Goal: Task Accomplishment & Management: Use online tool/utility

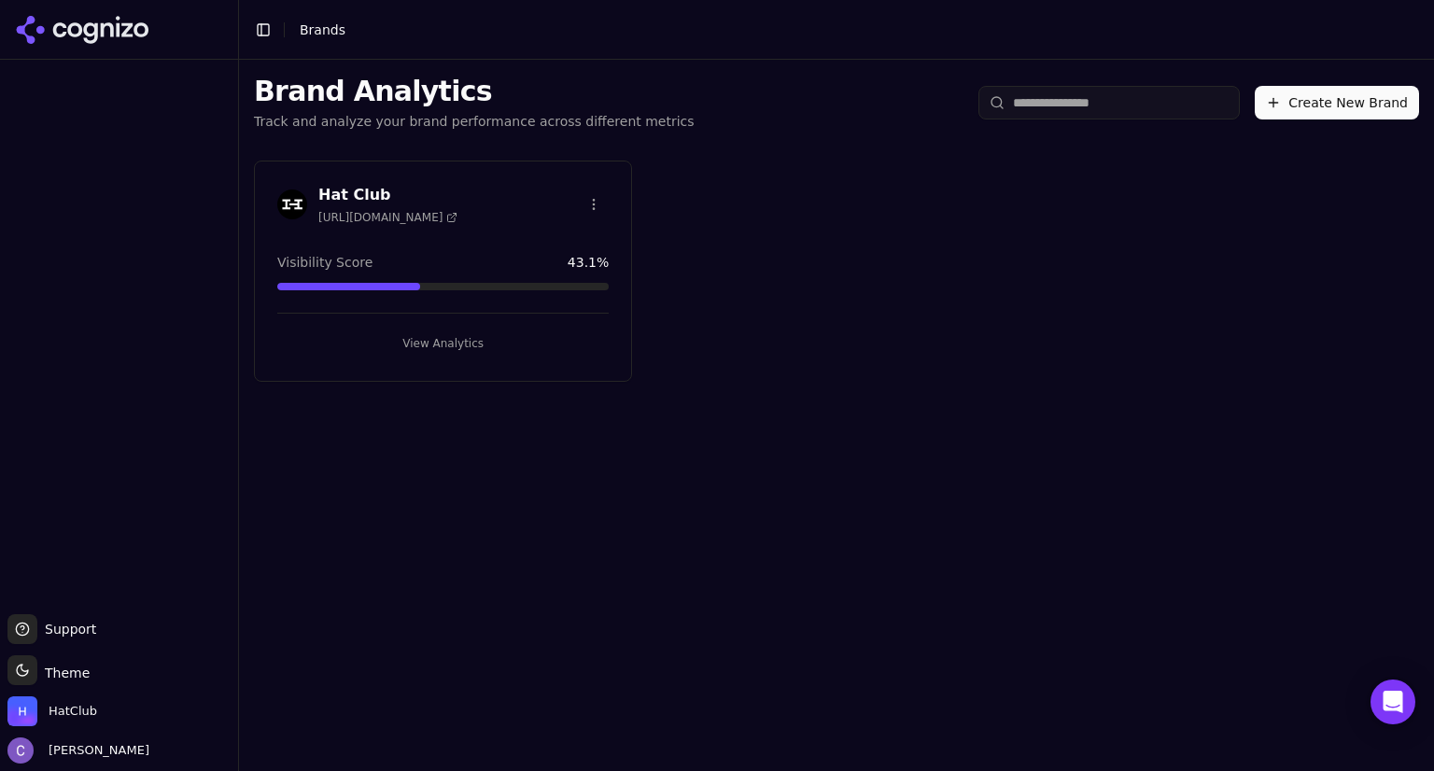
click at [464, 342] on button "View Analytics" at bounding box center [442, 344] width 331 height 30
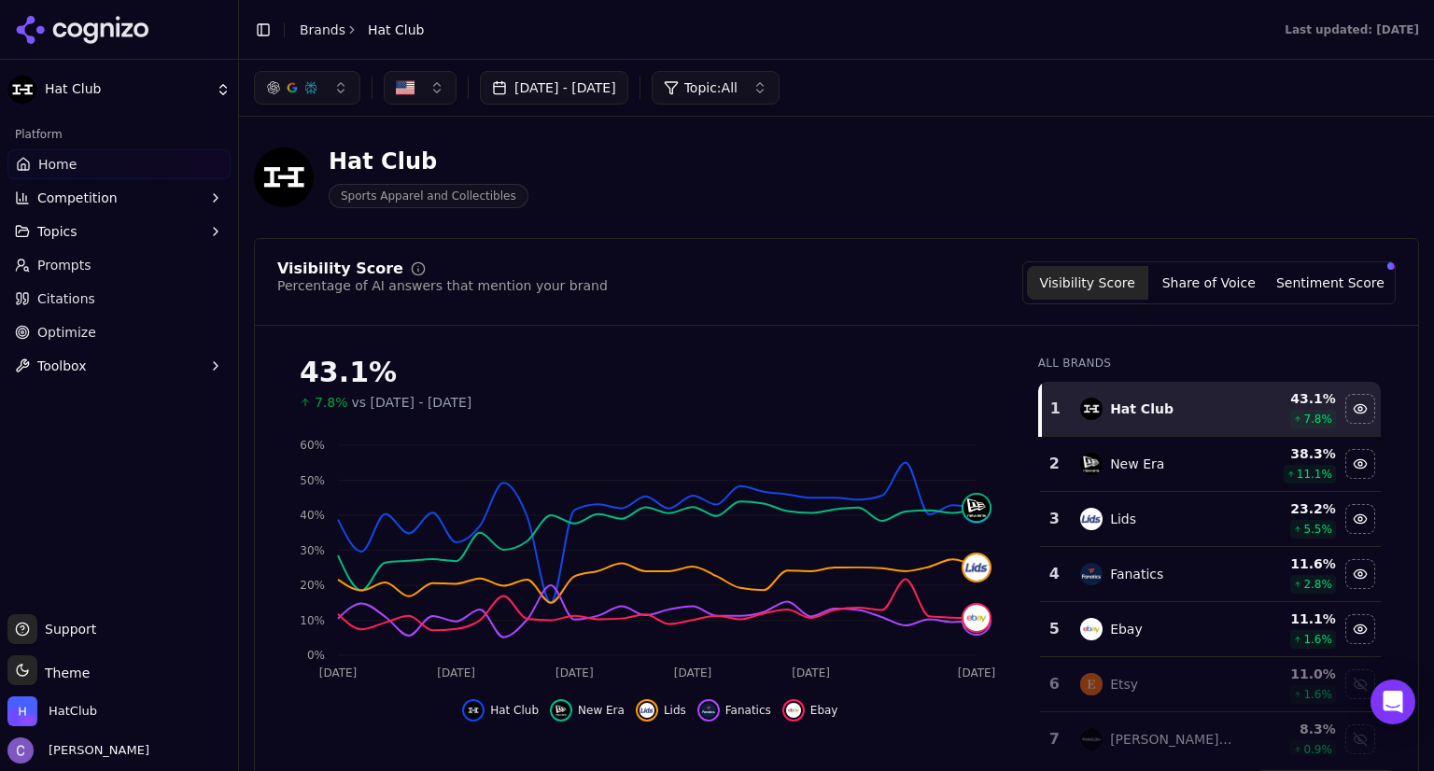
click at [119, 266] on link "Prompts" at bounding box center [118, 265] width 223 height 30
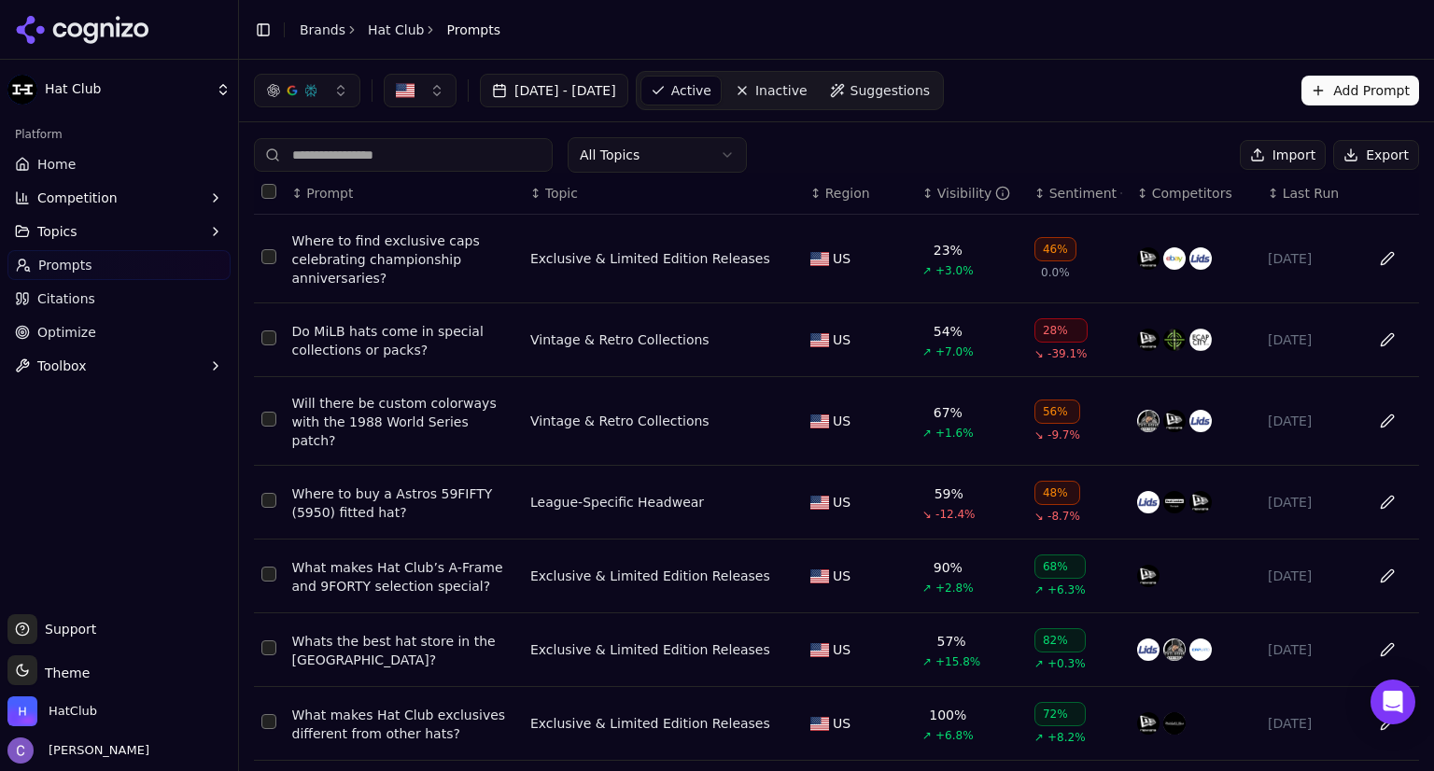
click at [430, 157] on input at bounding box center [403, 155] width 299 height 34
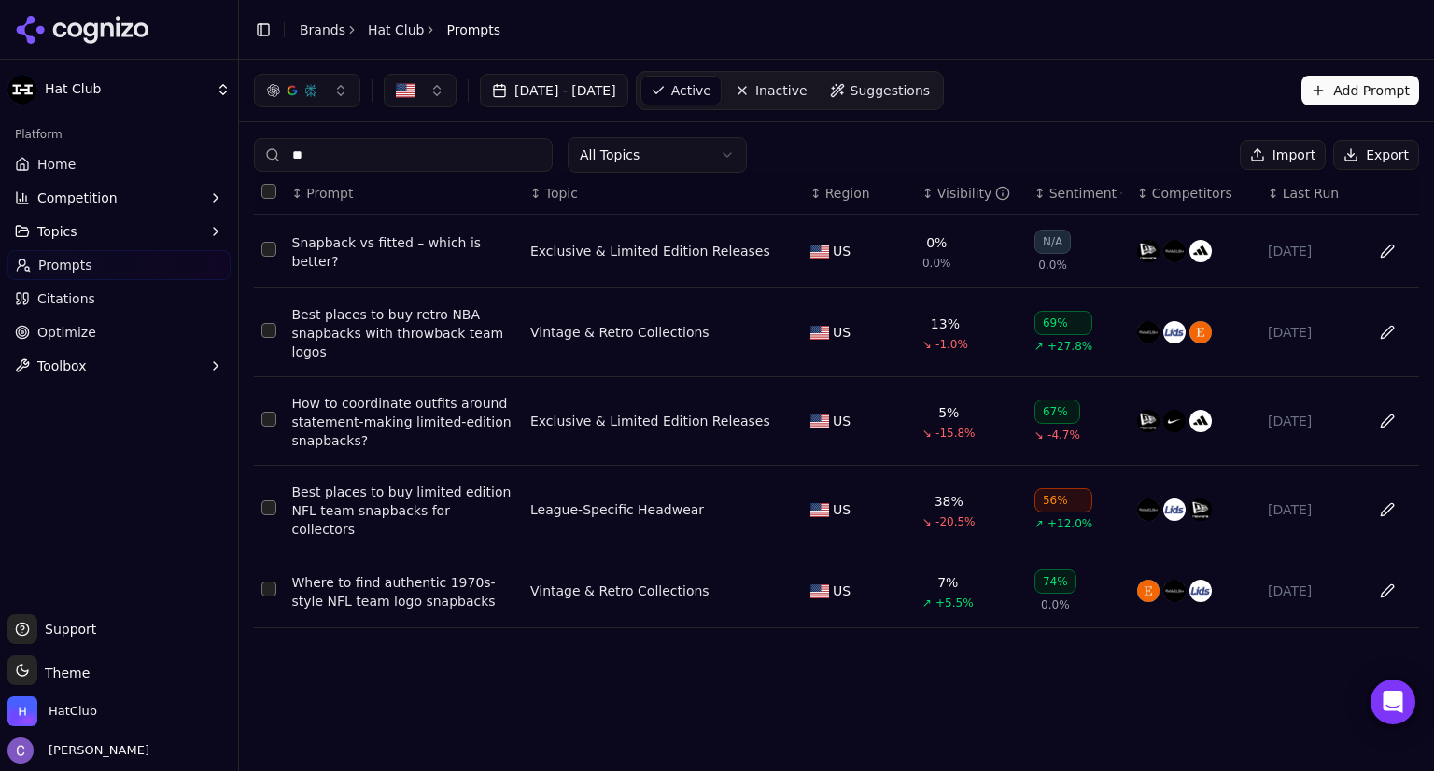
type input "*"
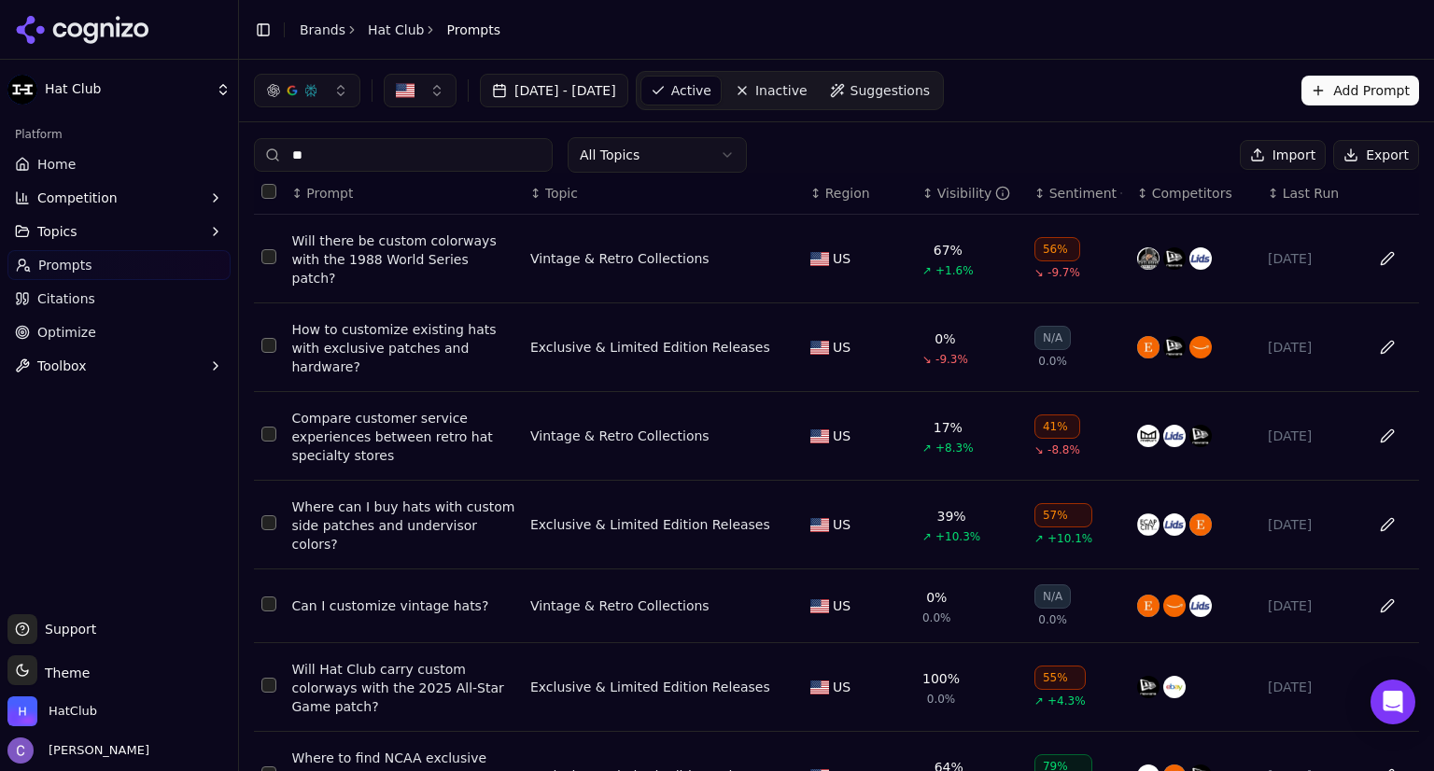
type input "*"
